Goal: Information Seeking & Learning: Compare options

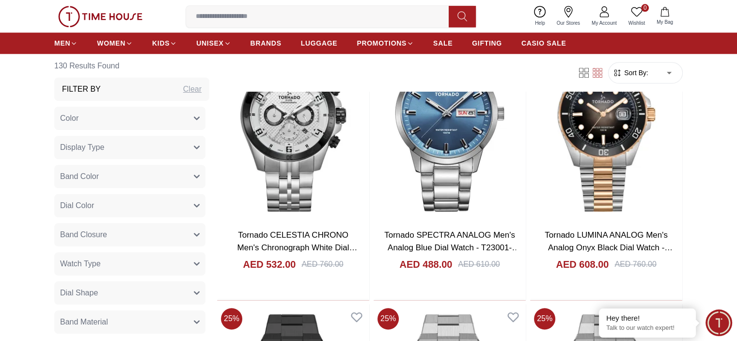
scroll to position [1164, 0]
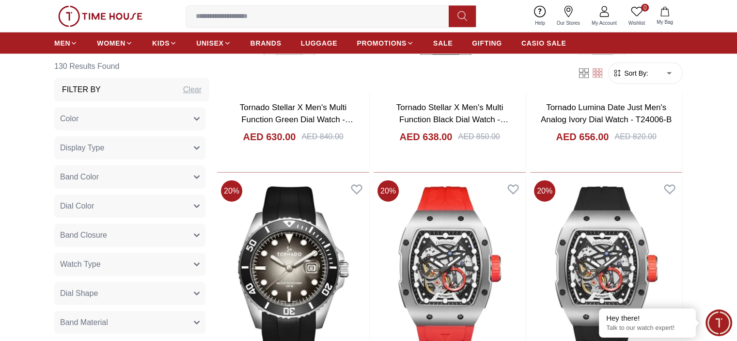
scroll to position [2376, 0]
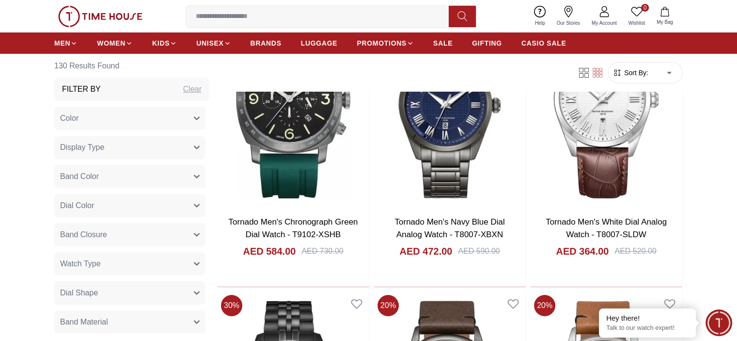
scroll to position [3394, 0]
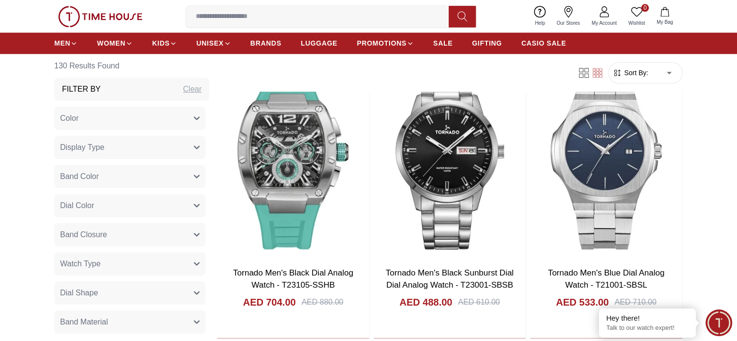
scroll to position [5043, 0]
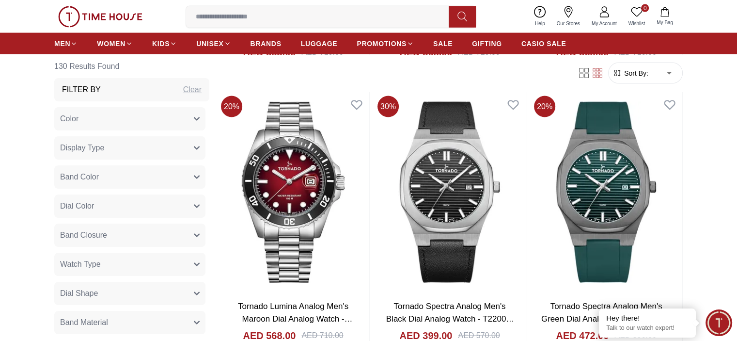
scroll to position [5576, 0]
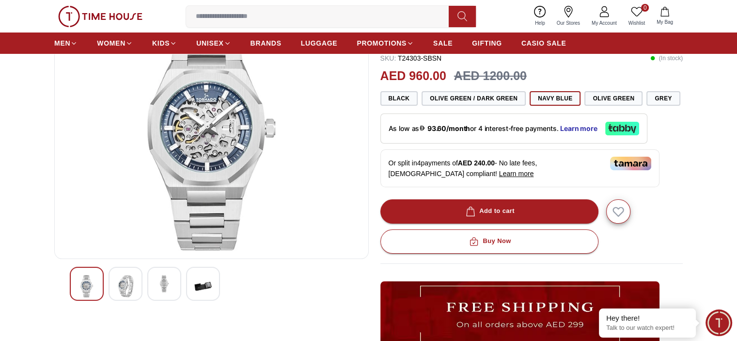
scroll to position [145, 0]
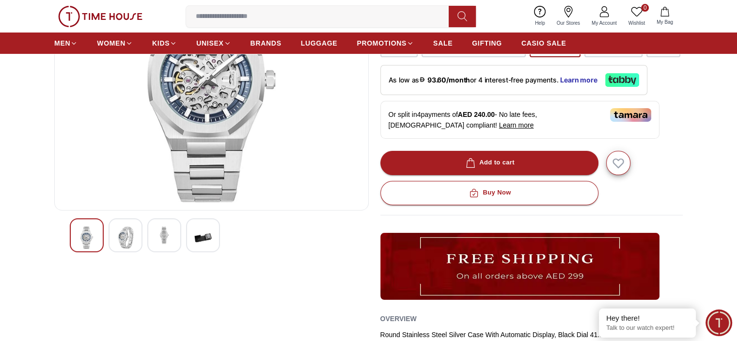
click at [117, 233] on img at bounding box center [125, 237] width 17 height 22
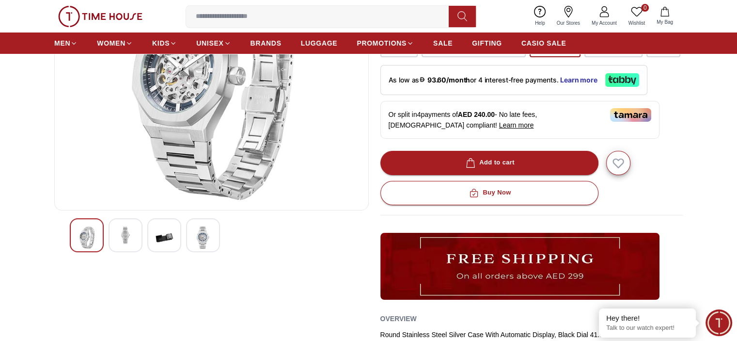
scroll to position [97, 0]
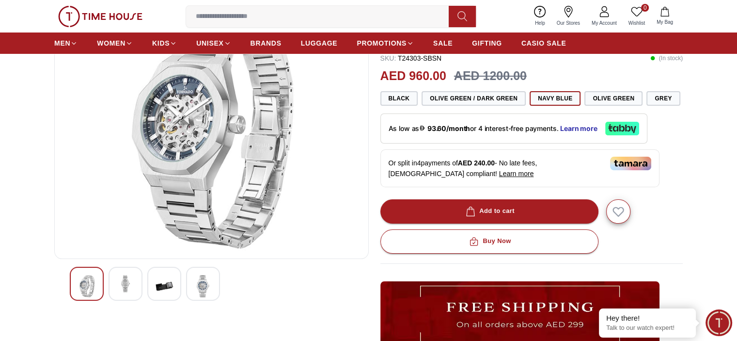
click at [166, 288] on img at bounding box center [164, 286] width 17 height 22
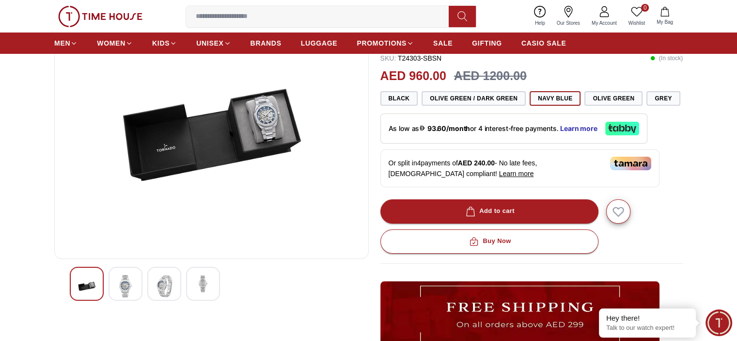
click at [200, 289] on img at bounding box center [202, 283] width 17 height 17
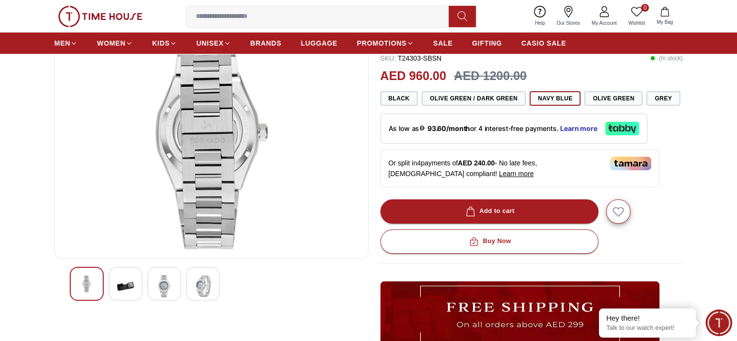
click at [166, 287] on img at bounding box center [164, 286] width 17 height 22
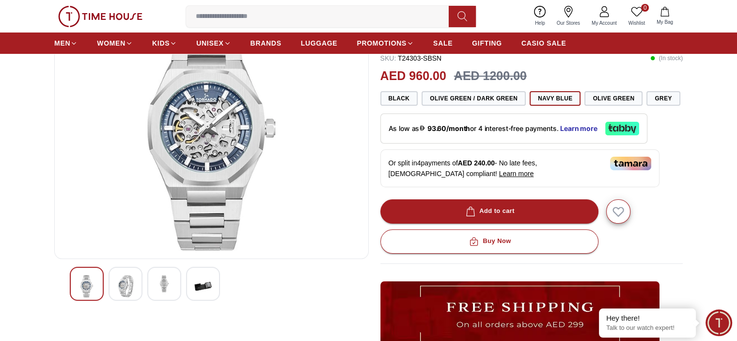
scroll to position [48, 0]
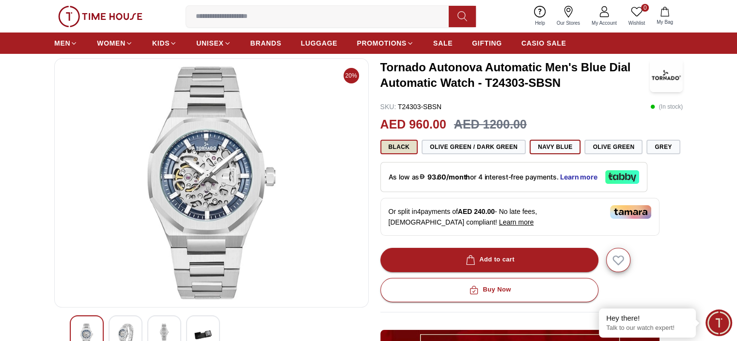
click at [400, 145] on button "Black" at bounding box center [400, 147] width 38 height 15
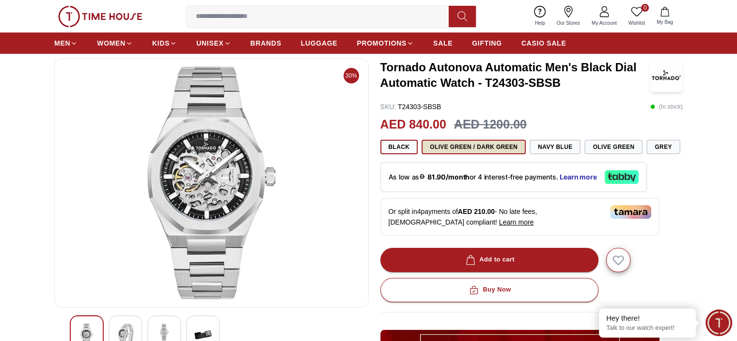
click at [467, 145] on button "Olive Green / Dark Green" at bounding box center [474, 147] width 104 height 15
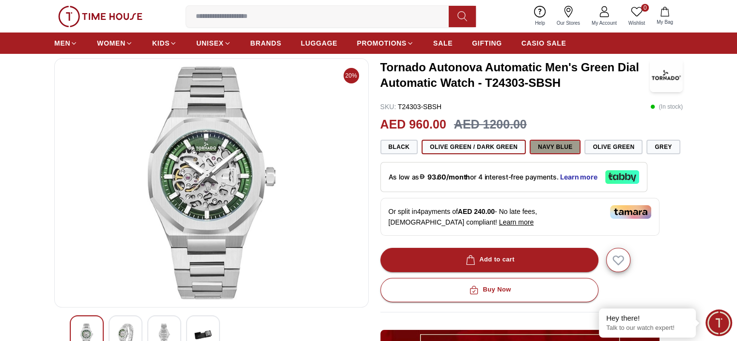
click at [553, 147] on button "Navy Blue" at bounding box center [555, 147] width 51 height 15
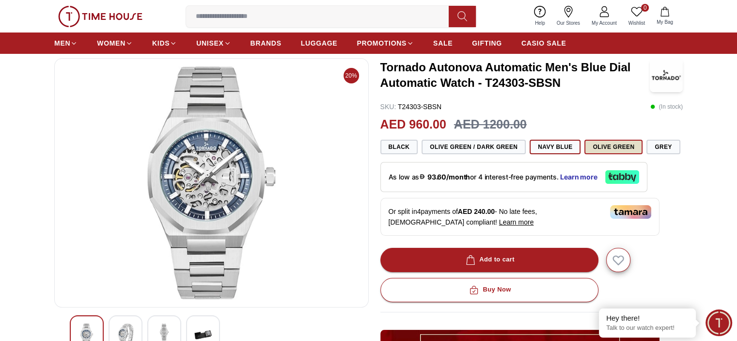
click at [606, 147] on button "Olive Green" at bounding box center [614, 147] width 58 height 15
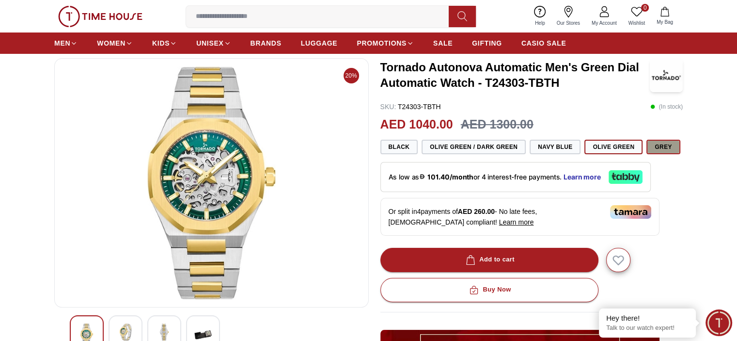
click at [663, 147] on button "Grey" at bounding box center [663, 147] width 33 height 15
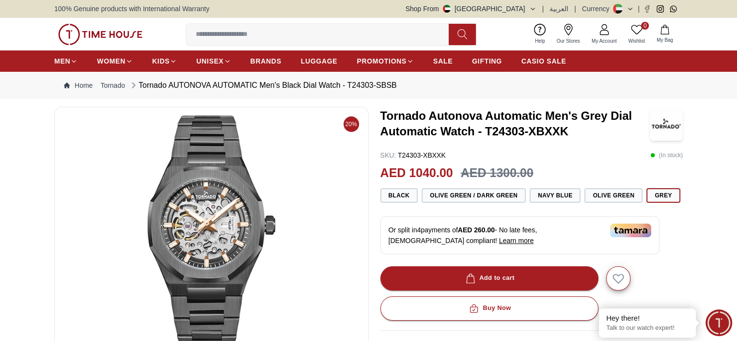
scroll to position [48, 0]
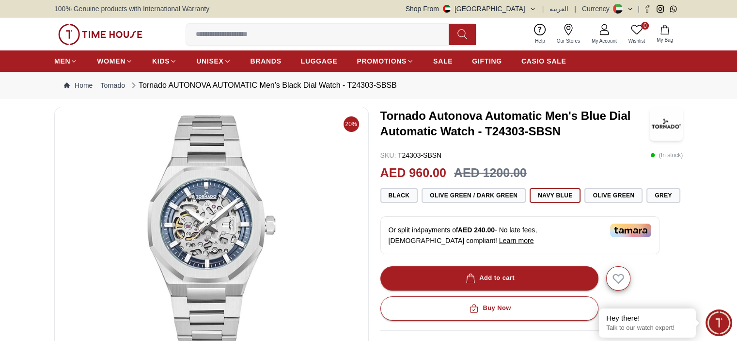
click at [635, 228] on img at bounding box center [630, 231] width 41 height 14
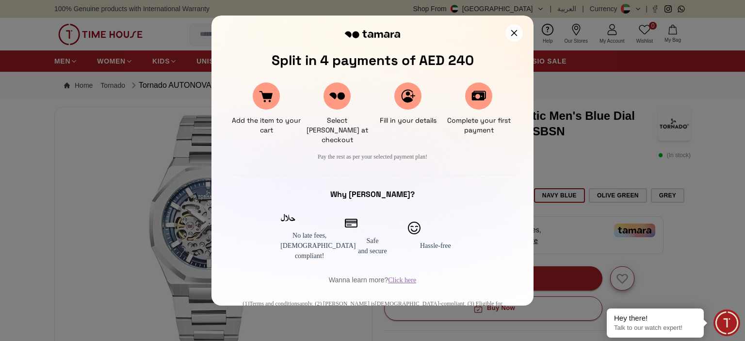
click at [513, 32] on icon at bounding box center [514, 33] width 6 height 6
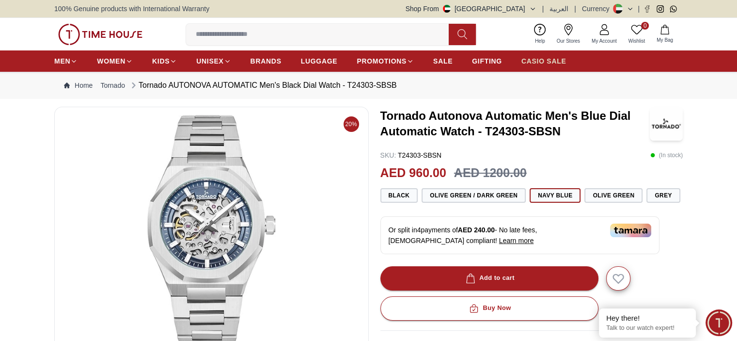
click at [541, 62] on span "CASIO SALE" at bounding box center [544, 61] width 45 height 10
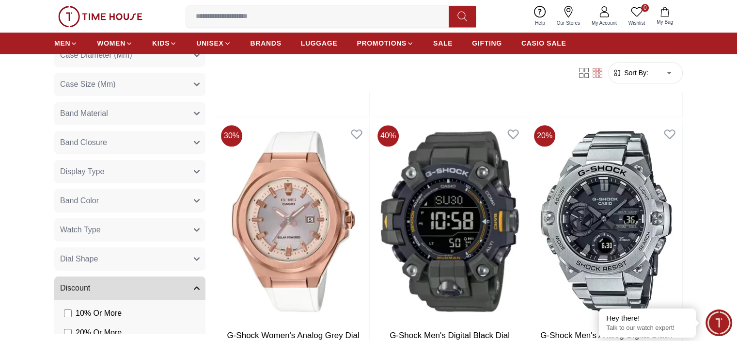
scroll to position [1067, 0]
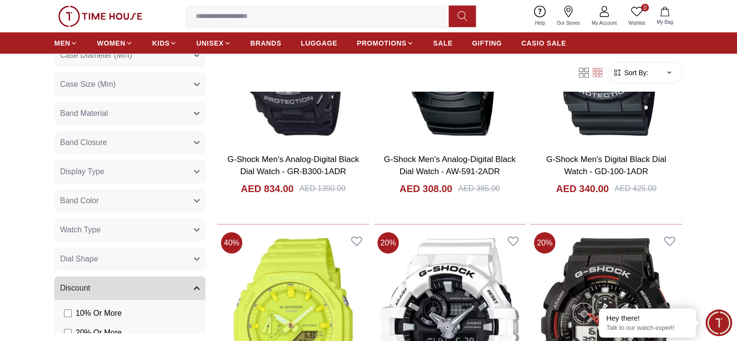
scroll to position [2473, 0]
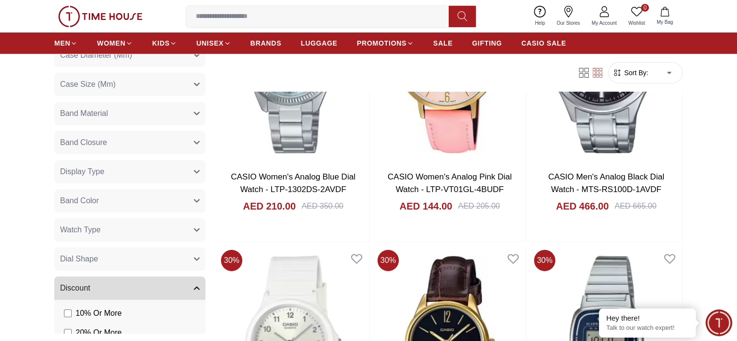
scroll to position [3685, 0]
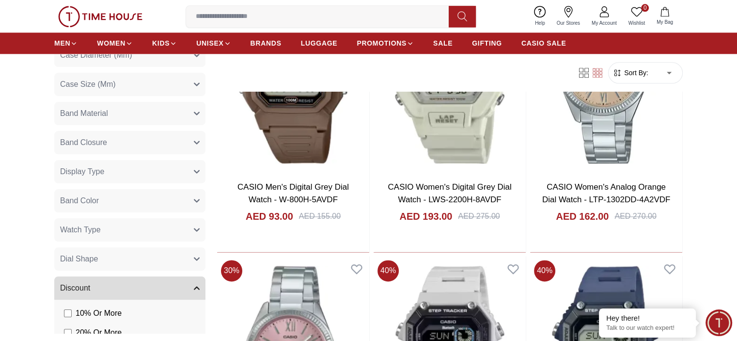
scroll to position [4994, 0]
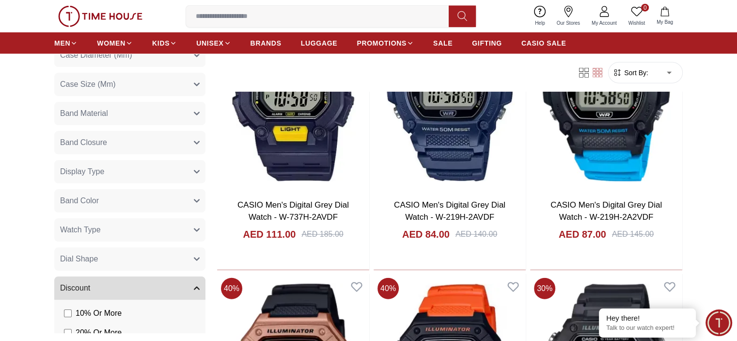
scroll to position [6158, 0]
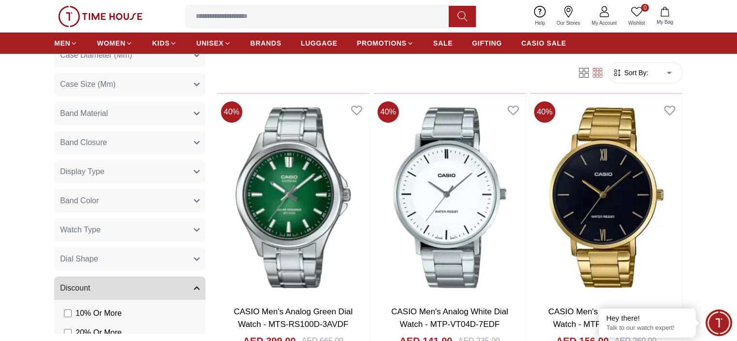
scroll to position [7418, 0]
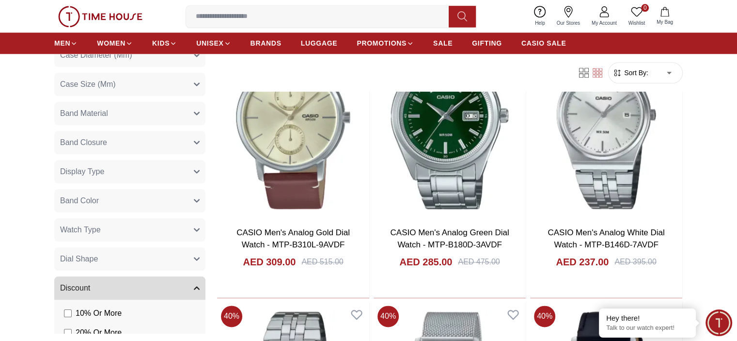
scroll to position [8679, 0]
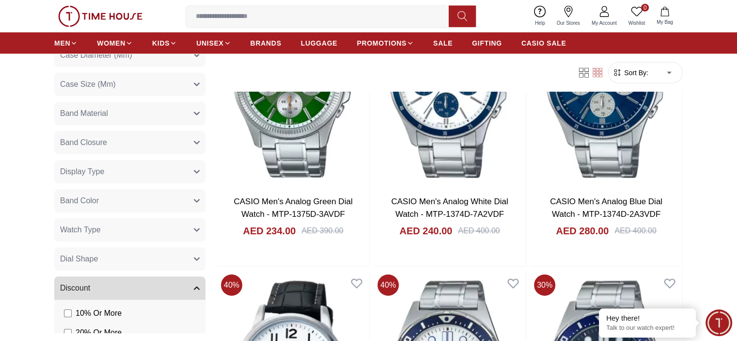
scroll to position [9891, 0]
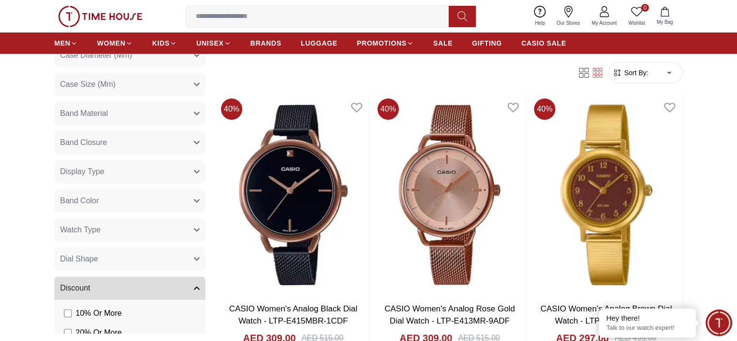
scroll to position [11103, 0]
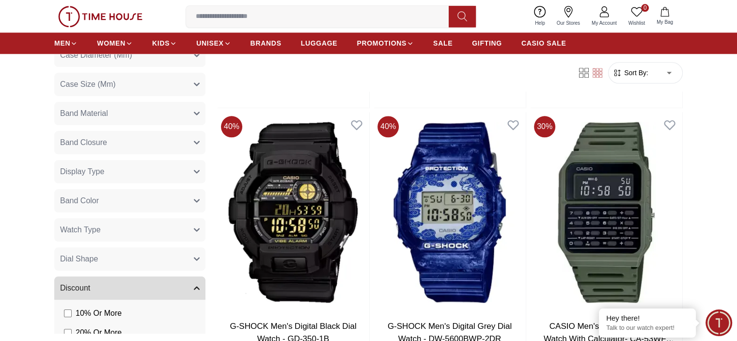
scroll to position [12267, 0]
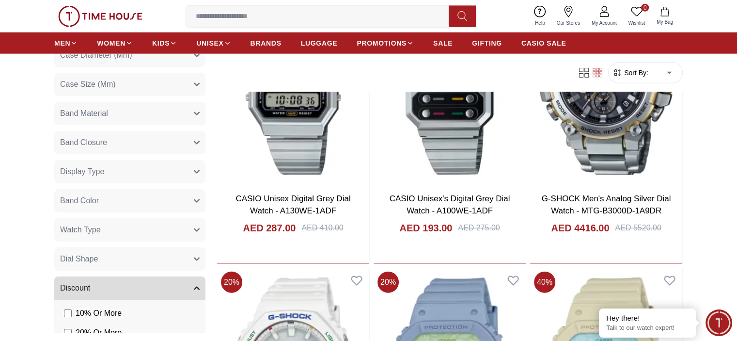
scroll to position [13528, 0]
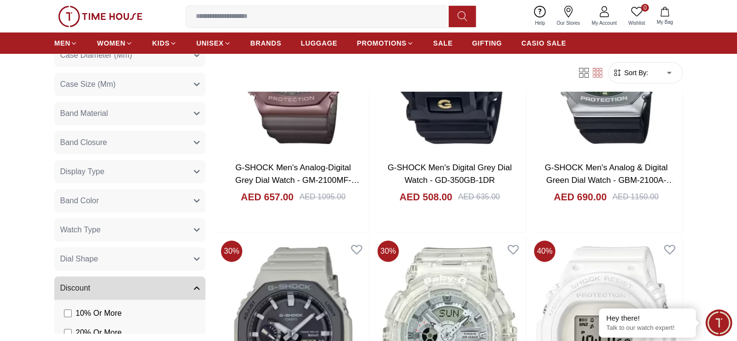
scroll to position [14740, 0]
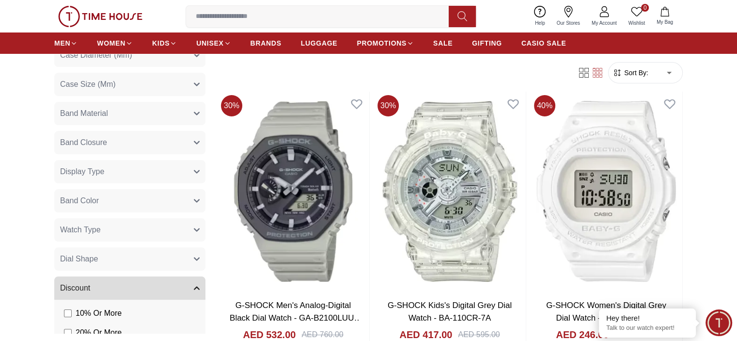
scroll to position [14982, 0]
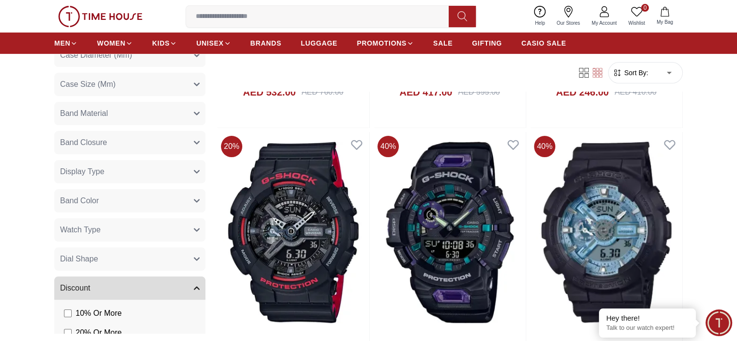
click at [568, 21] on span "Our Stores" at bounding box center [568, 22] width 31 height 7
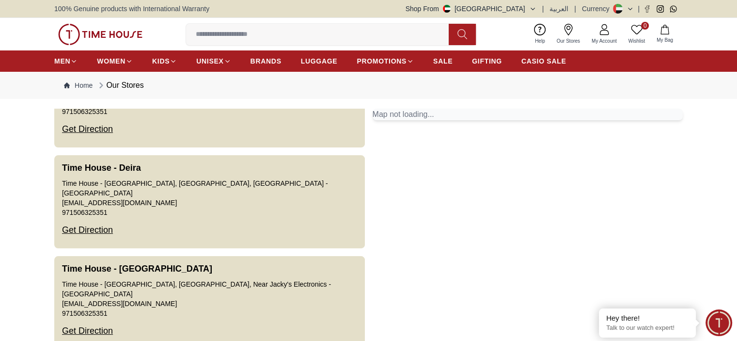
scroll to position [1164, 0]
